Goal: Task Accomplishment & Management: Manage account settings

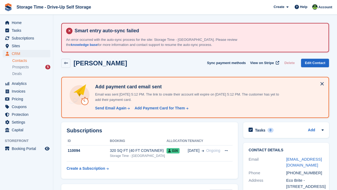
click at [23, 66] on span "Prospects" at bounding box center [20, 67] width 17 height 5
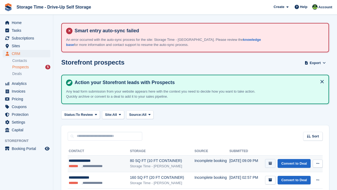
click at [266, 163] on button "submit" at bounding box center [270, 163] width 10 height 9
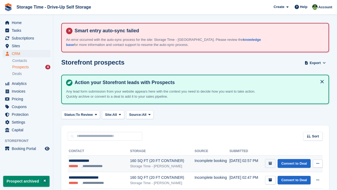
click at [268, 163] on button "submit" at bounding box center [270, 163] width 10 height 9
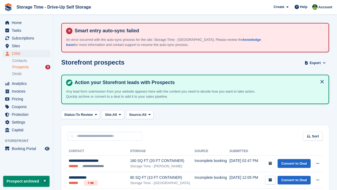
click at [268, 163] on button "submit" at bounding box center [270, 163] width 10 height 9
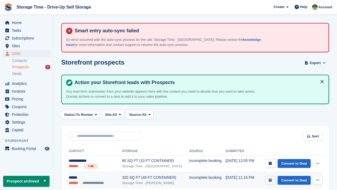
click at [267, 183] on button "submit" at bounding box center [270, 180] width 10 height 9
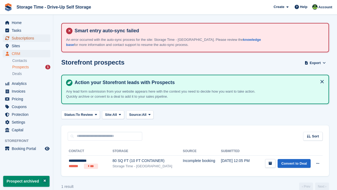
click at [39, 39] on span "Subscriptions" at bounding box center [28, 37] width 32 height 7
